Goal: Task Accomplishment & Management: Manage account settings

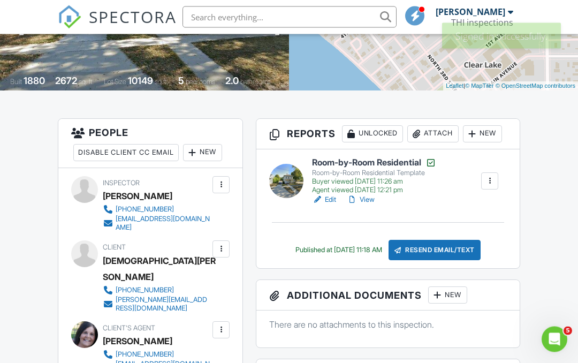
scroll to position [207, 0]
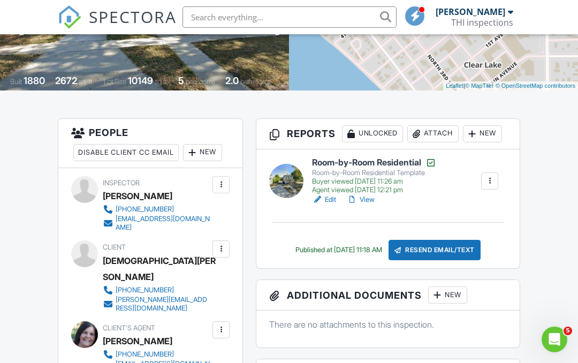
click at [490, 182] on div at bounding box center [490, 181] width 11 height 11
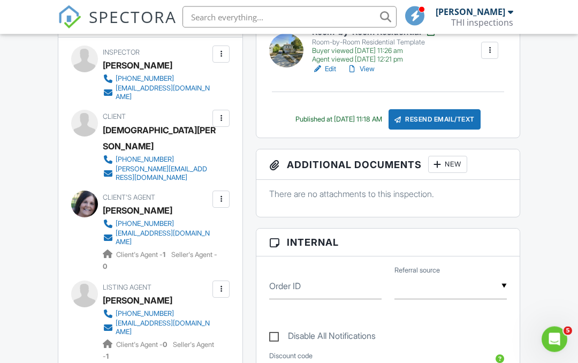
scroll to position [337, 0]
click at [220, 284] on div at bounding box center [221, 289] width 11 height 11
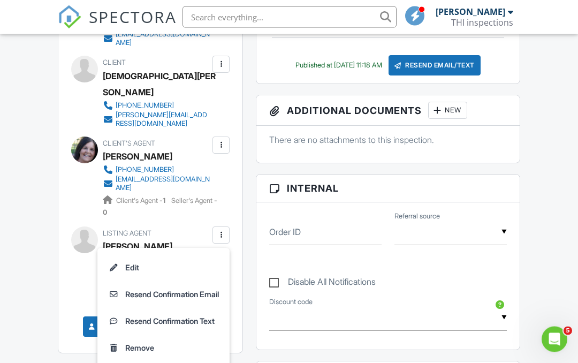
scroll to position [392, 0]
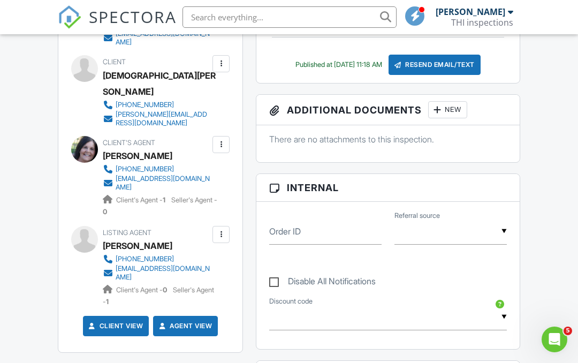
click at [220, 229] on div at bounding box center [221, 234] width 11 height 11
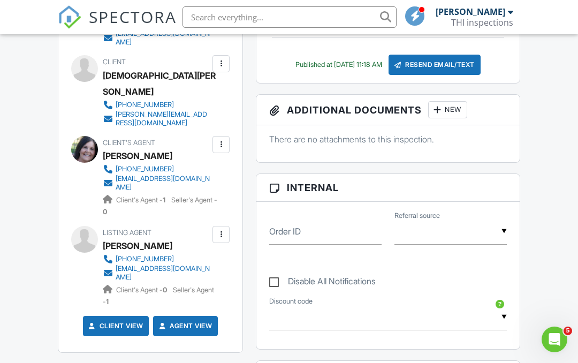
click at [220, 139] on div at bounding box center [221, 144] width 11 height 11
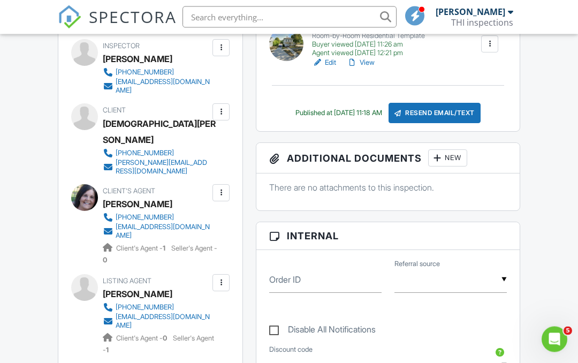
scroll to position [340, 0]
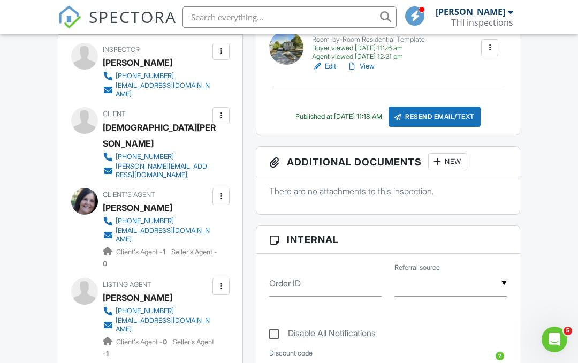
click at [215, 107] on div at bounding box center [221, 115] width 17 height 17
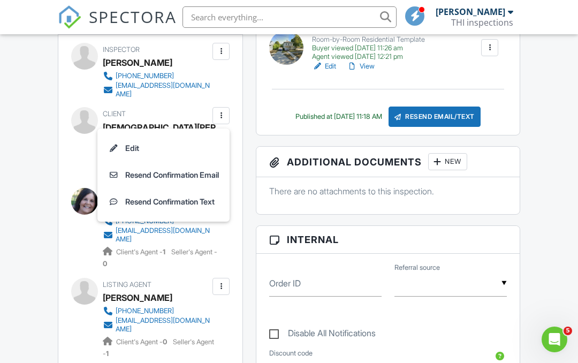
click at [124, 137] on li "Edit" at bounding box center [163, 148] width 119 height 27
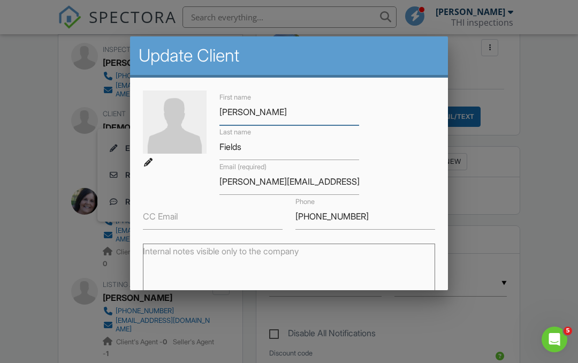
scroll to position [0, 0]
click at [22, 161] on div at bounding box center [289, 173] width 578 height 454
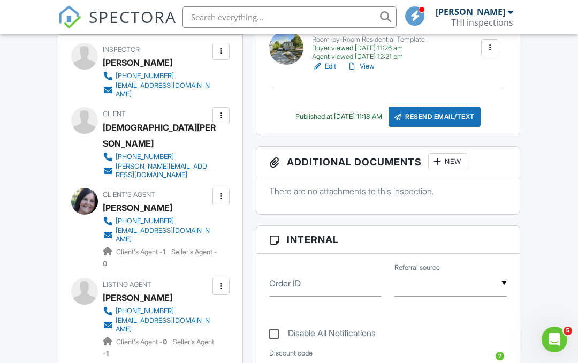
click at [219, 110] on div at bounding box center [221, 115] width 11 height 11
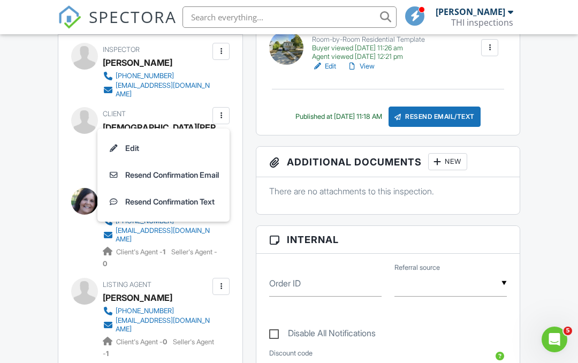
click at [191, 135] on li "Edit" at bounding box center [163, 148] width 119 height 27
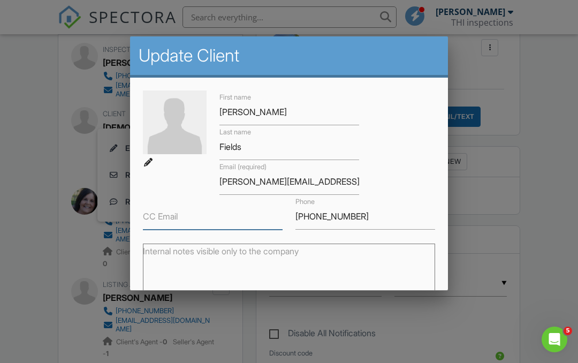
click at [205, 215] on input "CC Email" at bounding box center [213, 217] width 140 height 26
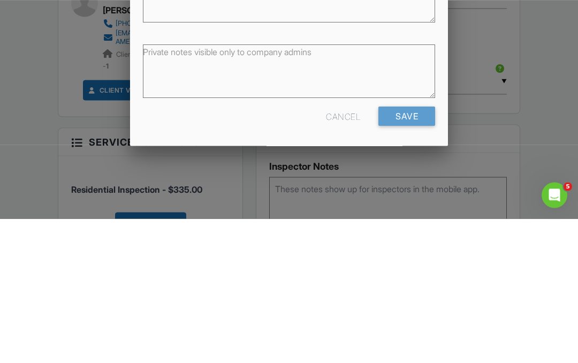
scroll to position [130, 0]
type input "[EMAIL_ADDRESS][DOMAIN_NAME]"
click at [403, 251] on input "Save" at bounding box center [407, 260] width 57 height 19
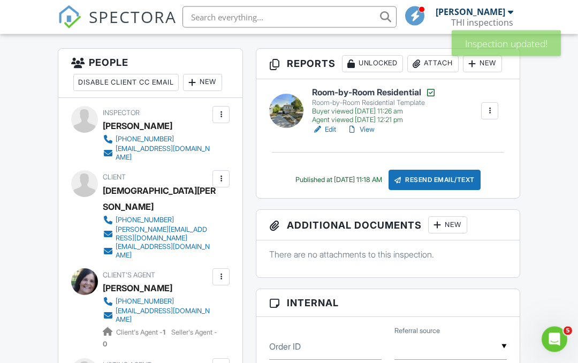
scroll to position [276, 0]
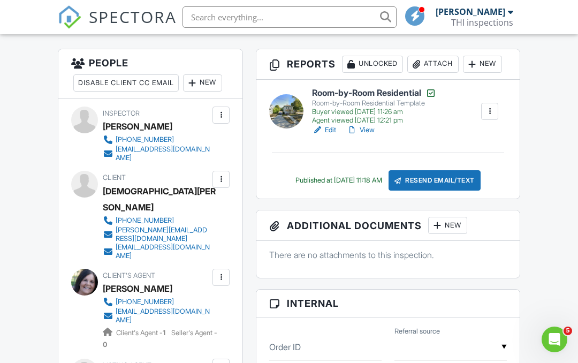
click at [447, 172] on div "Resend Email/Text" at bounding box center [435, 180] width 92 height 20
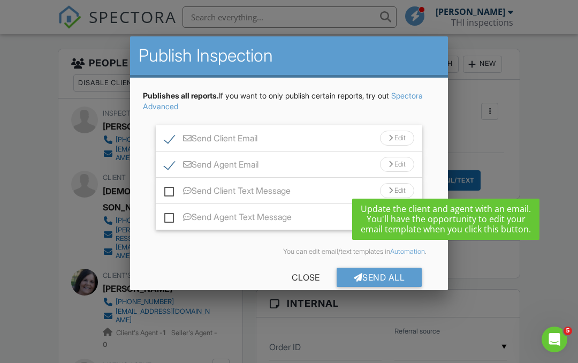
click at [397, 132] on div "Send Client Email Edit" at bounding box center [289, 138] width 267 height 26
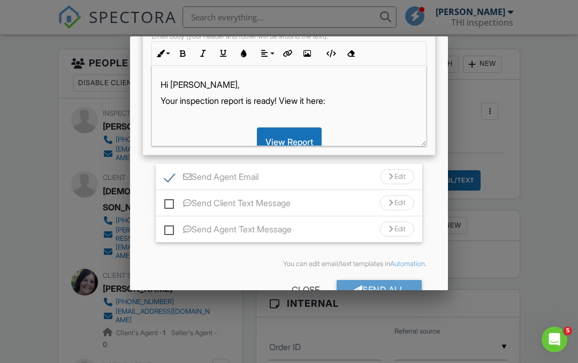
scroll to position [186, 0]
click at [396, 179] on div "Edit" at bounding box center [397, 177] width 34 height 15
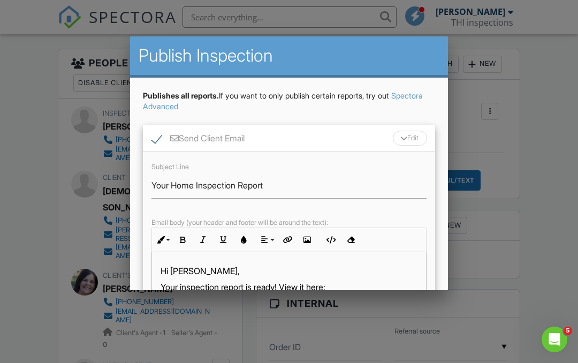
scroll to position [0, 0]
click at [411, 139] on div "Edit" at bounding box center [410, 138] width 34 height 15
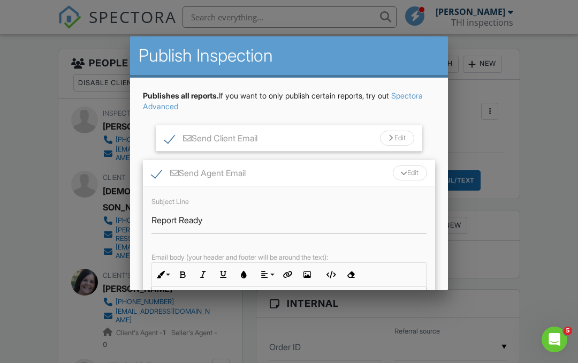
scroll to position [2, 0]
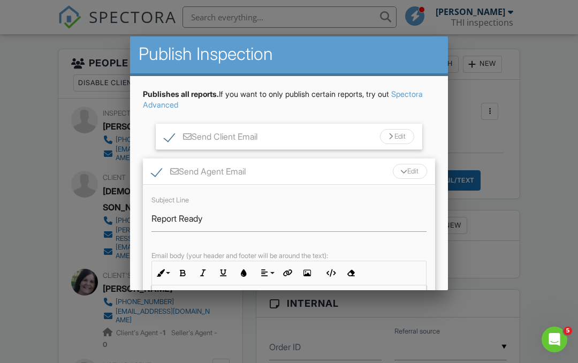
click at [406, 176] on div "Edit" at bounding box center [410, 171] width 34 height 15
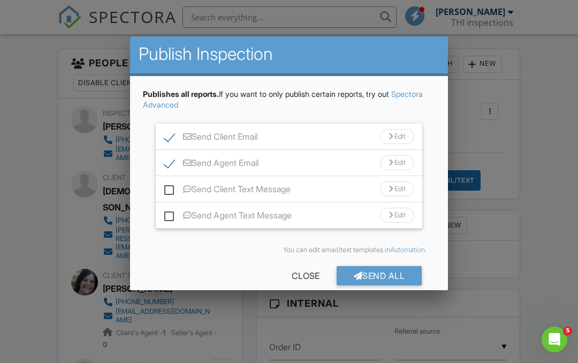
scroll to position [0, 0]
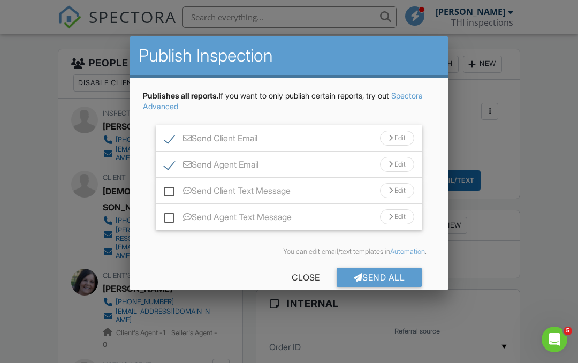
click at [292, 279] on div "Close" at bounding box center [306, 277] width 62 height 19
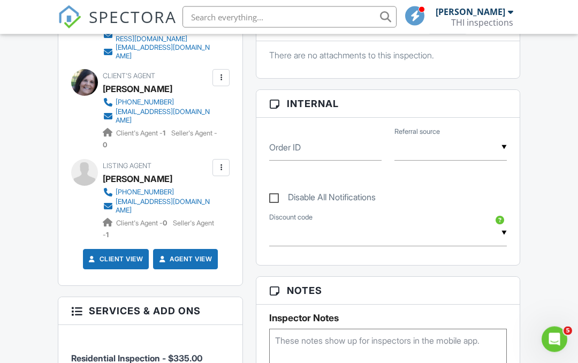
scroll to position [476, 0]
click at [190, 254] on link "Agent View" at bounding box center [184, 259] width 55 height 11
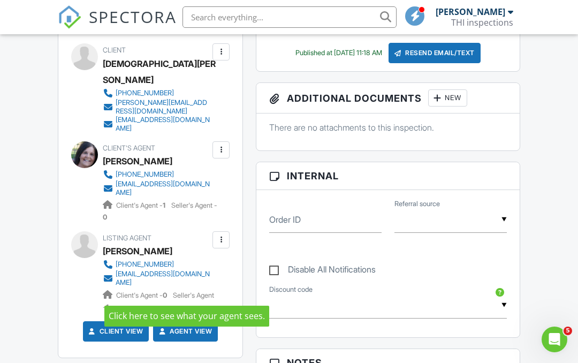
scroll to position [400, 0]
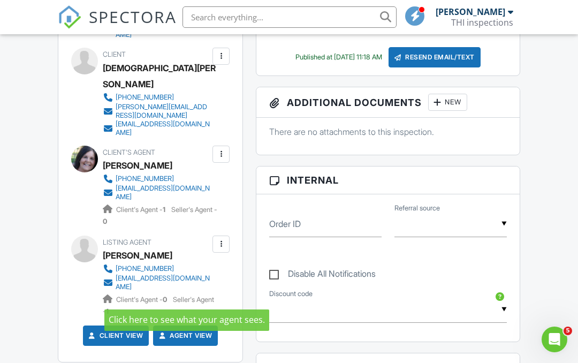
click at [441, 54] on div "Resend Email/Text" at bounding box center [435, 57] width 92 height 20
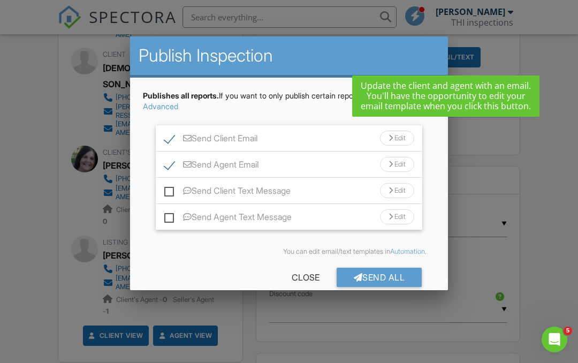
click at [380, 269] on div "Send All" at bounding box center [380, 277] width 86 height 19
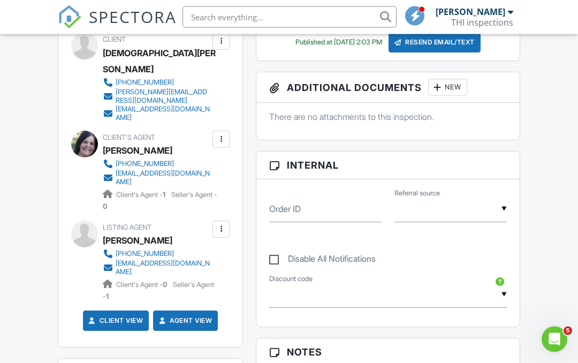
scroll to position [426, 0]
